Goal: Navigation & Orientation: Find specific page/section

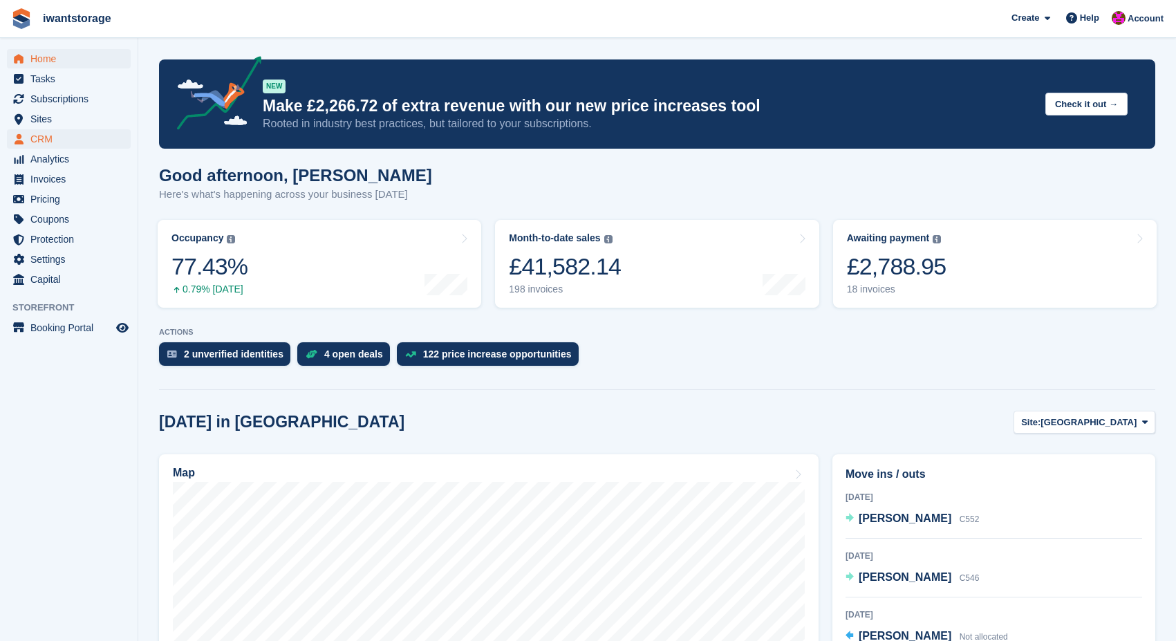
click at [59, 143] on span "CRM" at bounding box center [71, 138] width 83 height 19
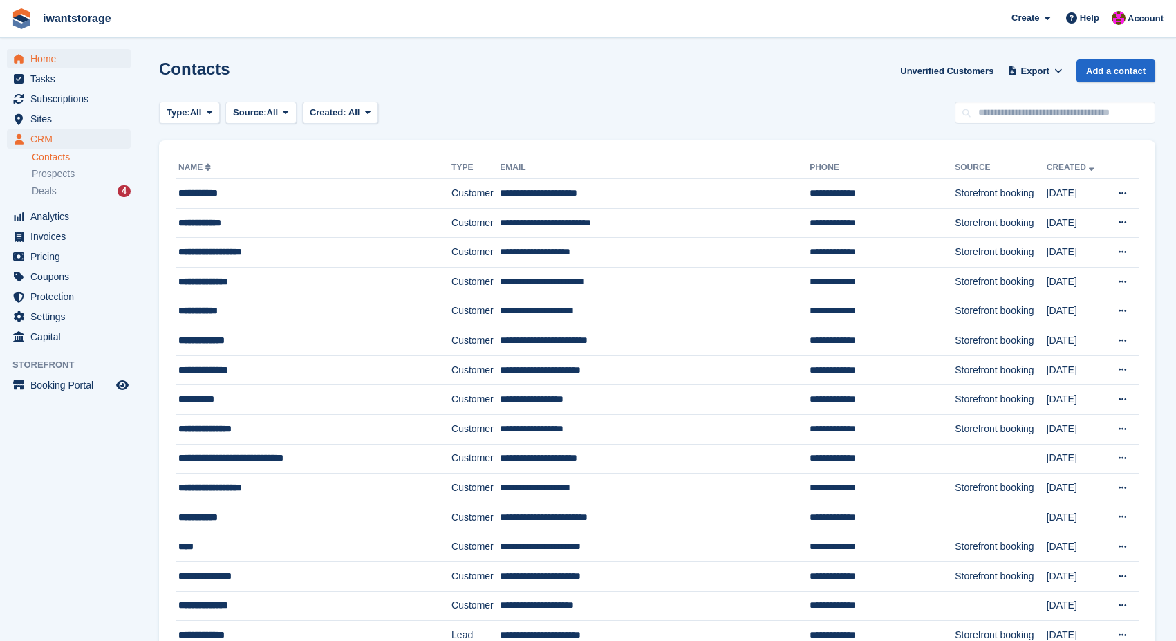
click at [57, 57] on span "Home" at bounding box center [71, 58] width 83 height 19
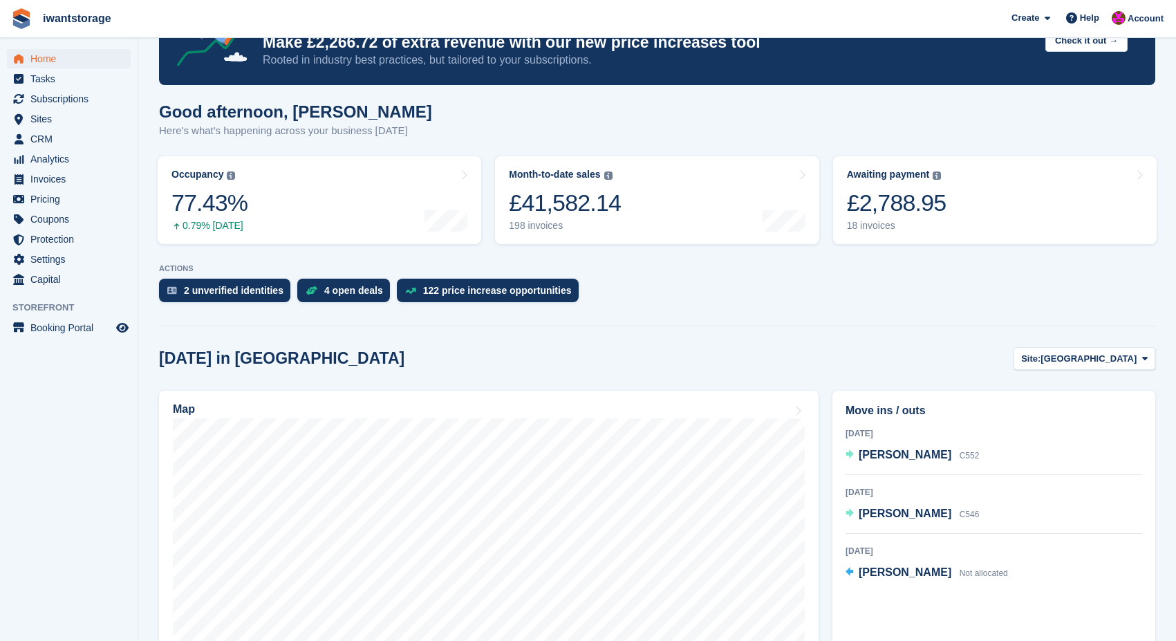
scroll to position [194, 0]
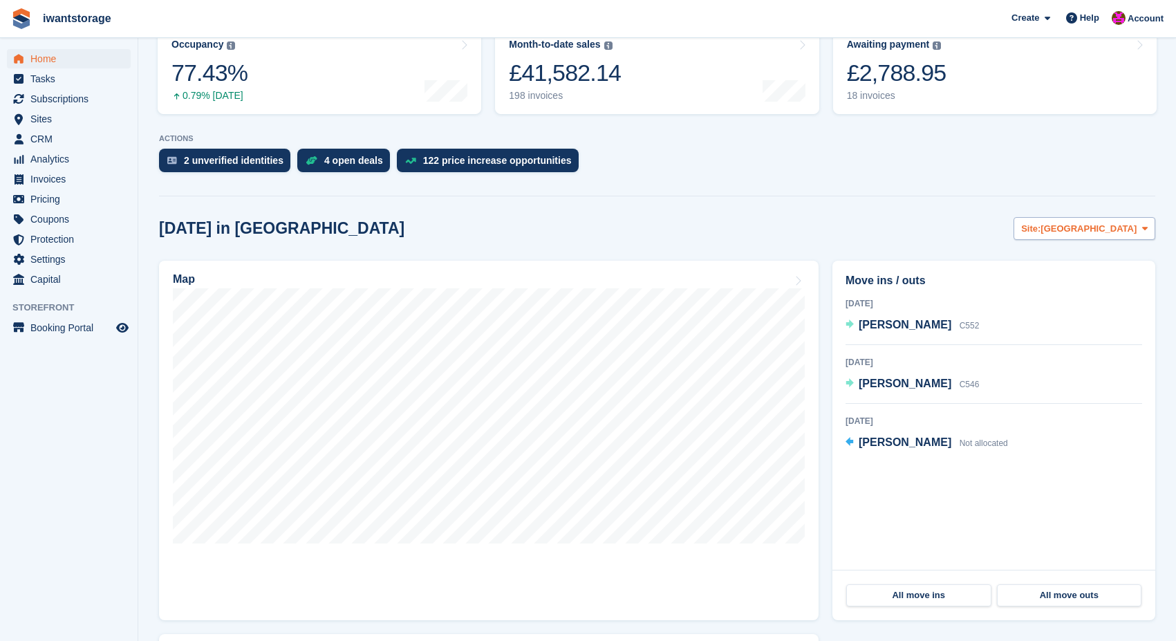
click at [1040, 234] on span "Site:" at bounding box center [1030, 229] width 19 height 14
click at [1025, 290] on link "Shefford" at bounding box center [1074, 286] width 150 height 25
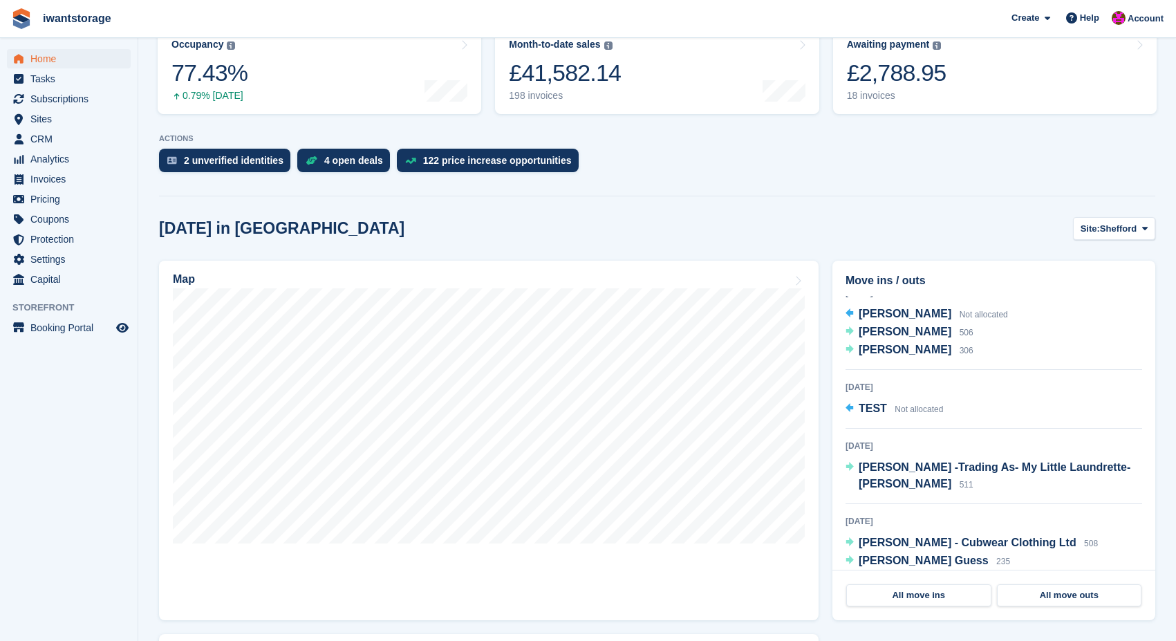
scroll to position [10, 0]
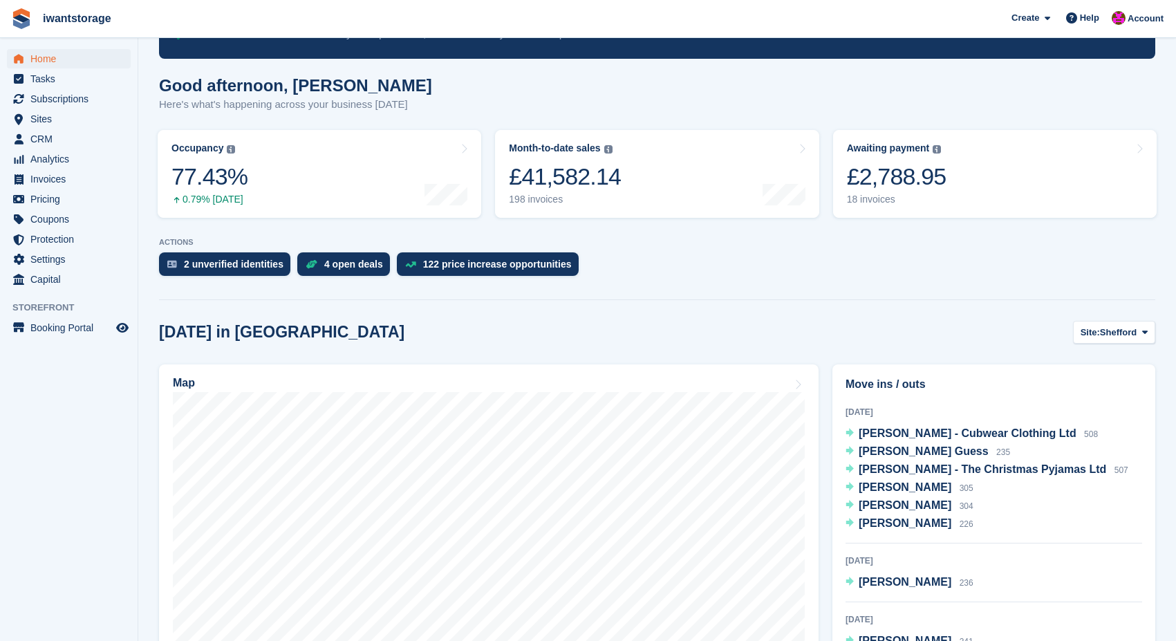
scroll to position [219, 0]
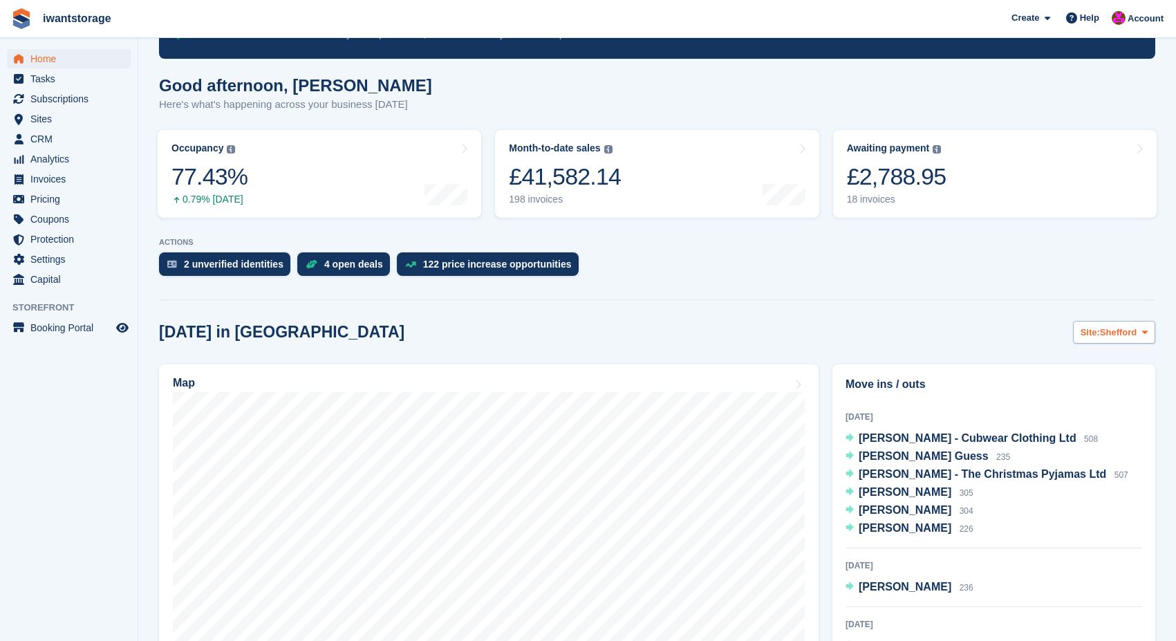
click at [1119, 330] on span "Shefford" at bounding box center [1118, 333] width 37 height 14
click at [1024, 364] on link "[GEOGRAPHIC_DATA]" at bounding box center [1074, 365] width 150 height 25
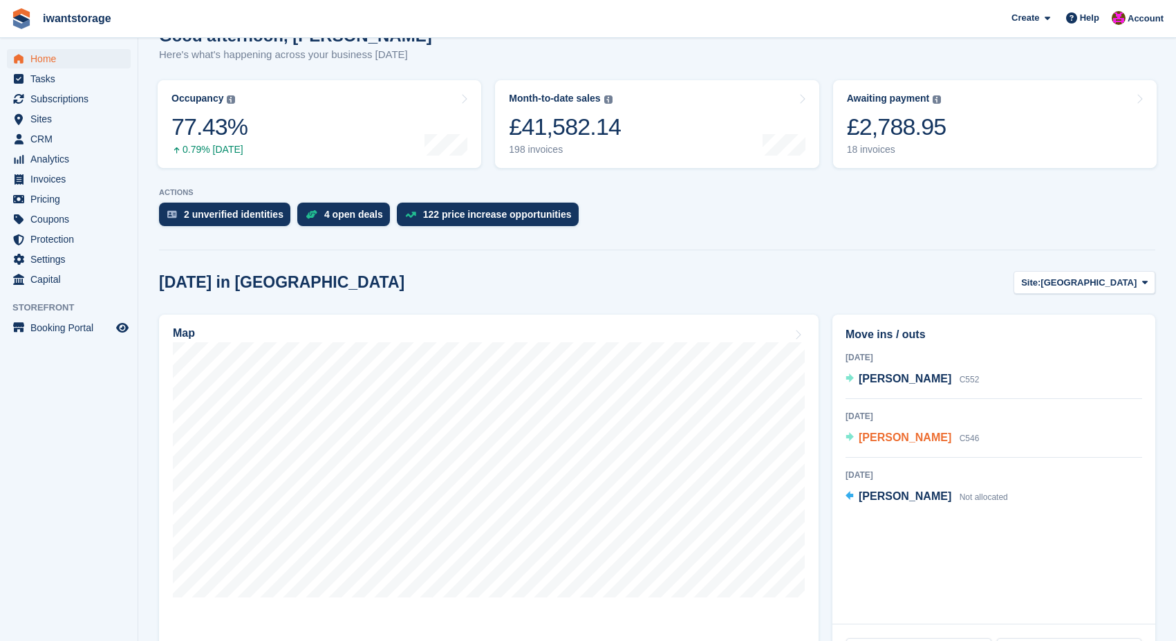
scroll to position [122, 0]
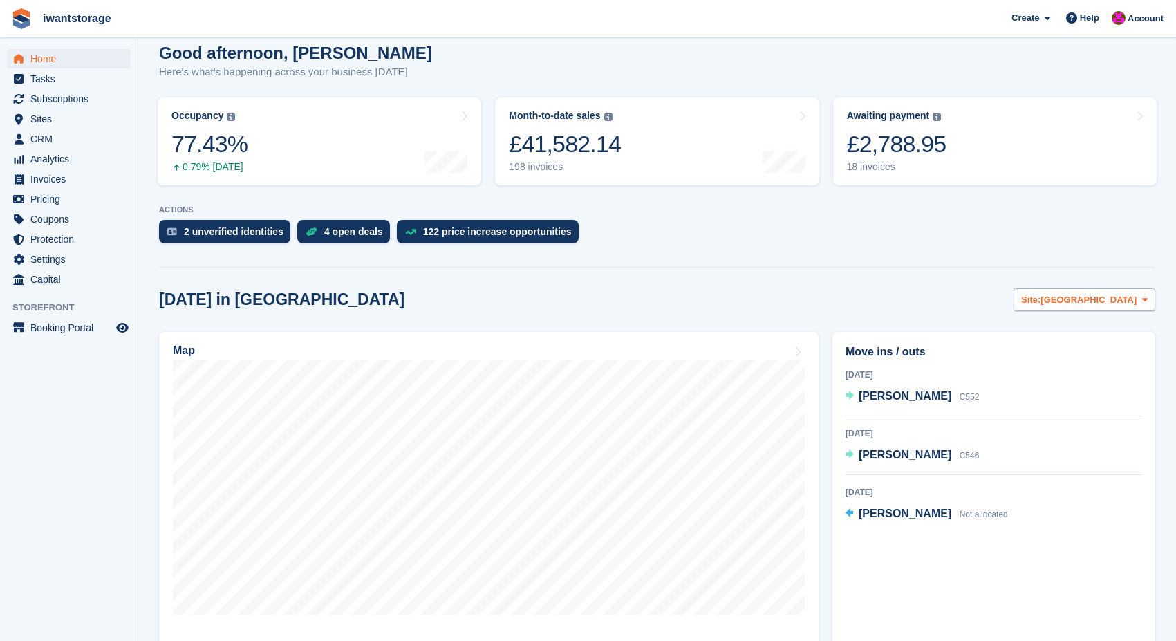
click at [1116, 297] on span "[GEOGRAPHIC_DATA]" at bounding box center [1088, 300] width 96 height 14
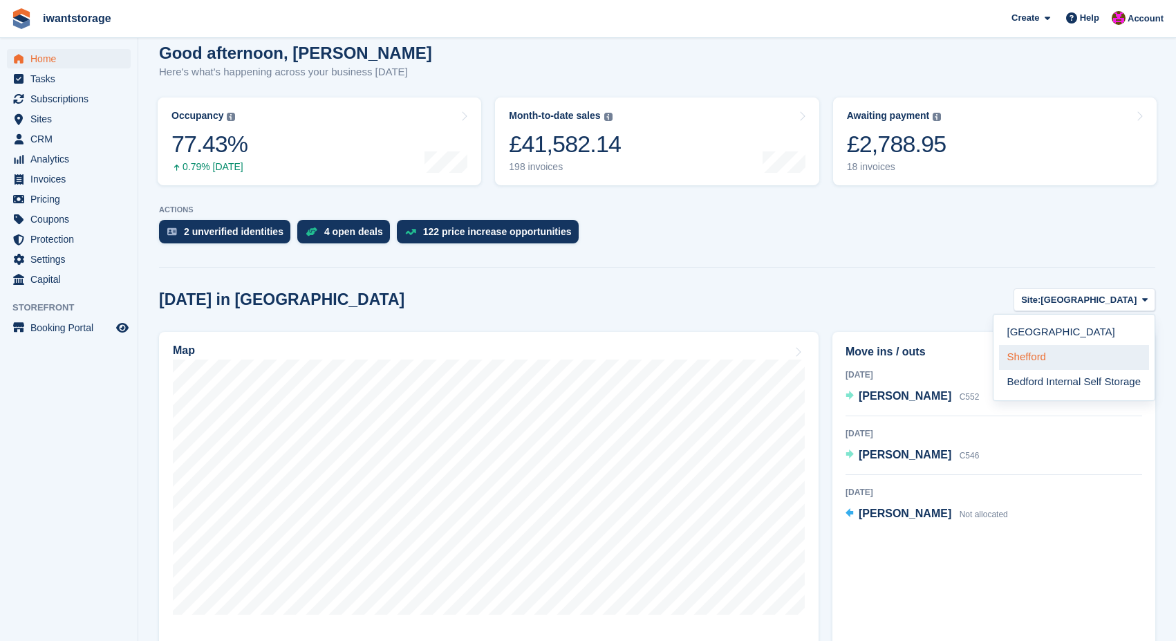
click at [1042, 359] on link "Shefford" at bounding box center [1074, 357] width 150 height 25
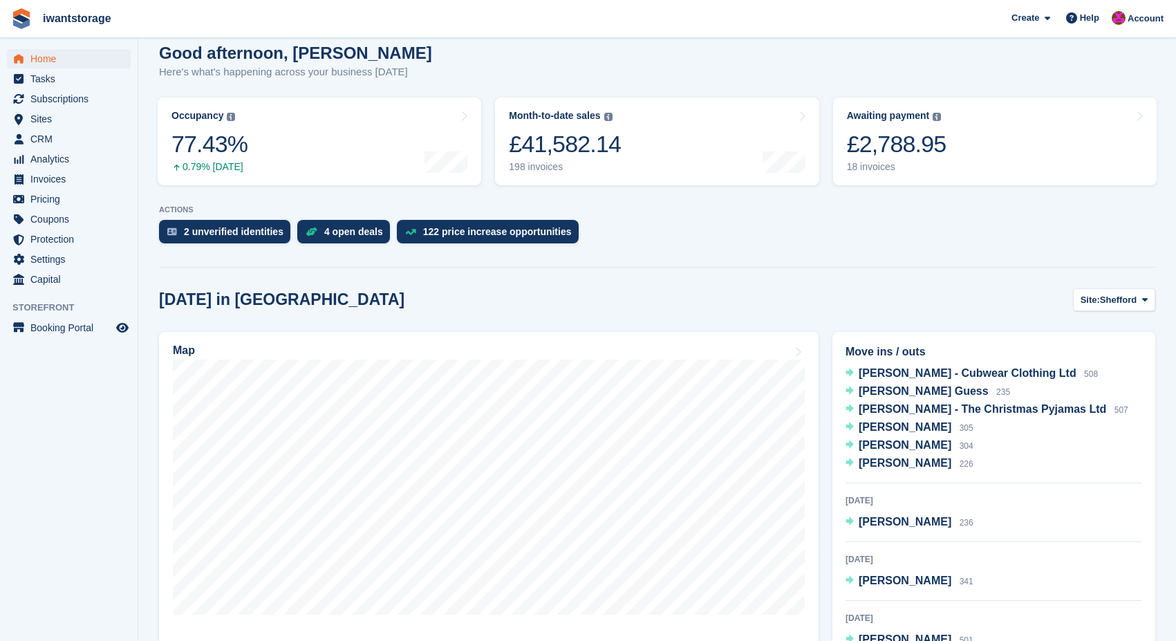
scroll to position [252, 0]
